Goal: Transaction & Acquisition: Download file/media

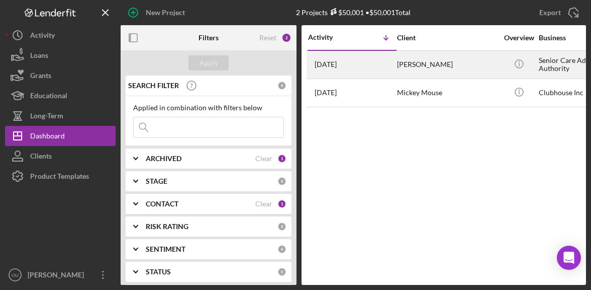
click at [391, 74] on div "[DATE] [PERSON_NAME]" at bounding box center [352, 64] width 88 height 27
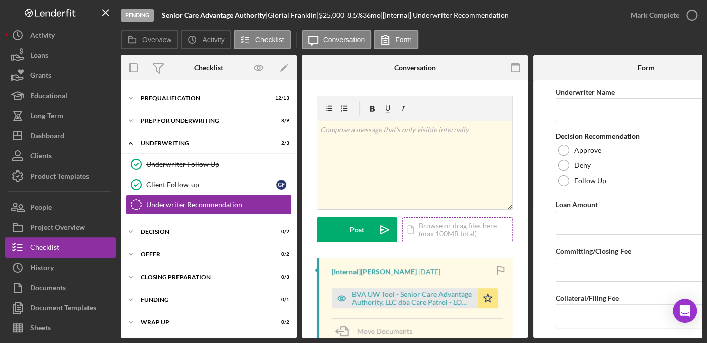
scroll to position [42, 0]
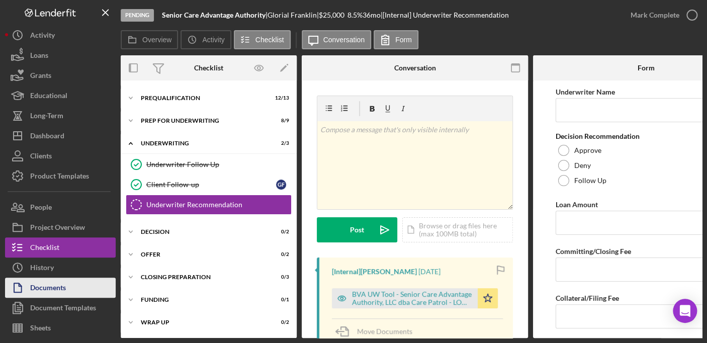
click at [39, 289] on div "Documents" at bounding box center [48, 288] width 36 height 23
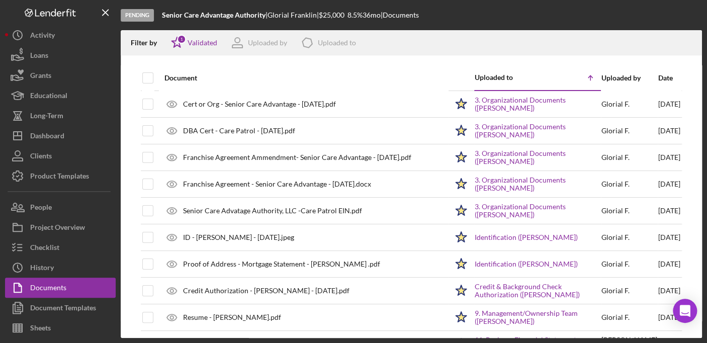
click at [591, 78] on div "Date" at bounding box center [669, 78] width 22 height 8
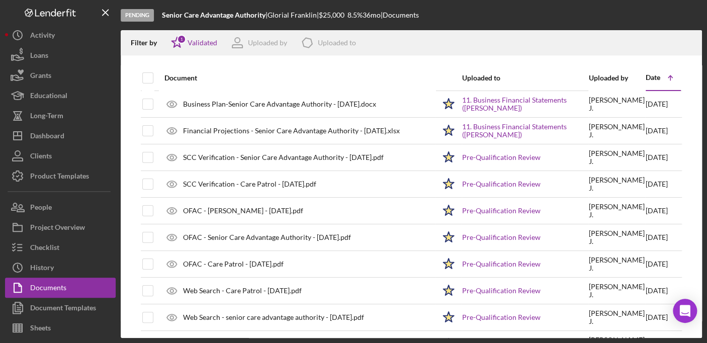
click at [591, 78] on div "Date" at bounding box center [652, 77] width 15 height 8
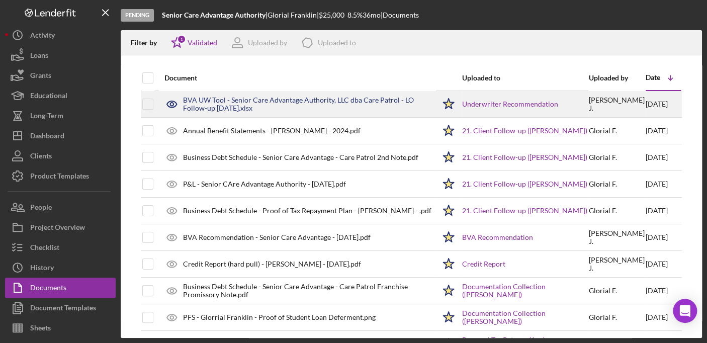
click at [321, 101] on div "BVA UW Tool - Senior Care Advantage Authority, LLC dba Care Patrol - LO Follow-…" at bounding box center [309, 104] width 252 height 16
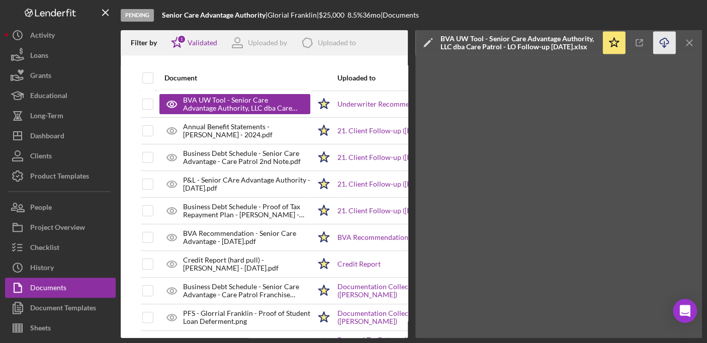
click at [591, 43] on icon "button" at bounding box center [663, 41] width 9 height 6
click at [591, 45] on line "button" at bounding box center [689, 43] width 6 height 6
